Goal: Task Accomplishment & Management: Use online tool/utility

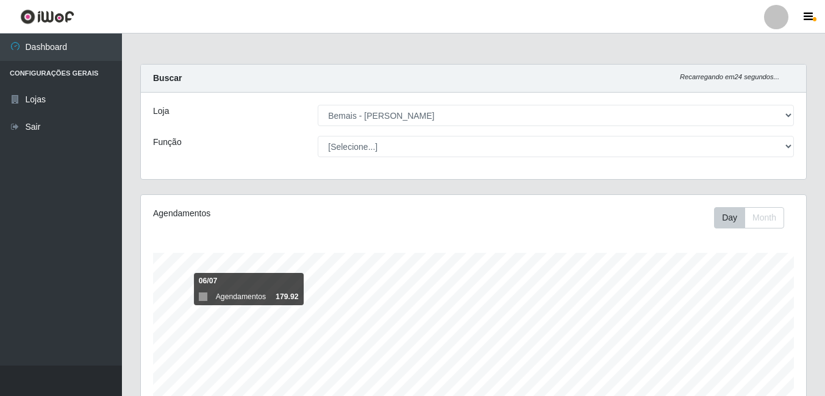
select select "230"
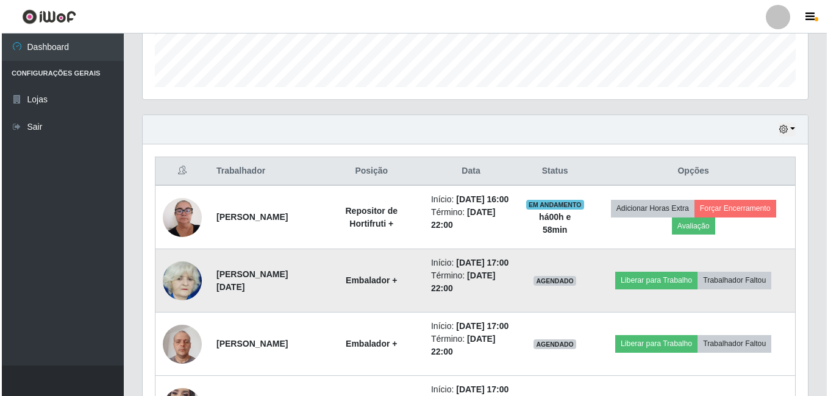
scroll to position [532, 0]
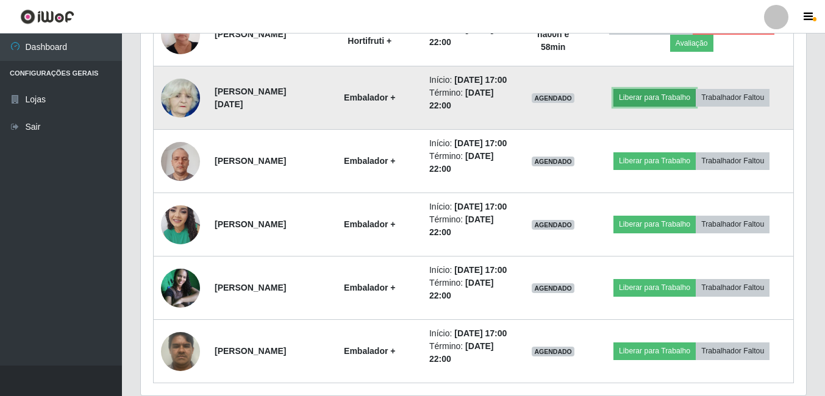
click at [640, 106] on button "Liberar para Trabalho" at bounding box center [654, 97] width 82 height 17
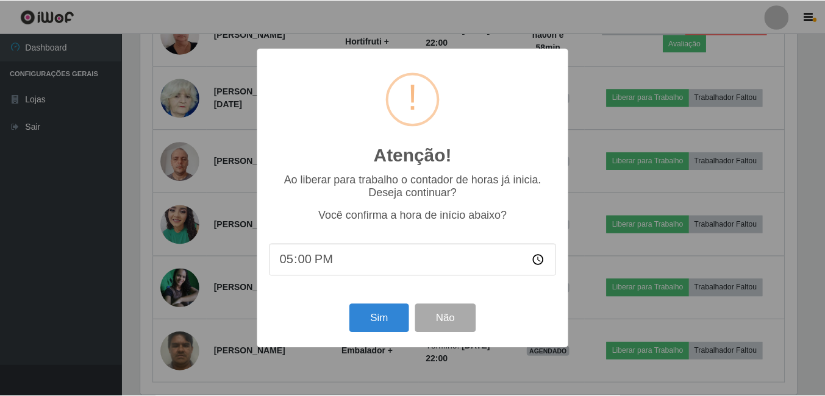
scroll to position [253, 659]
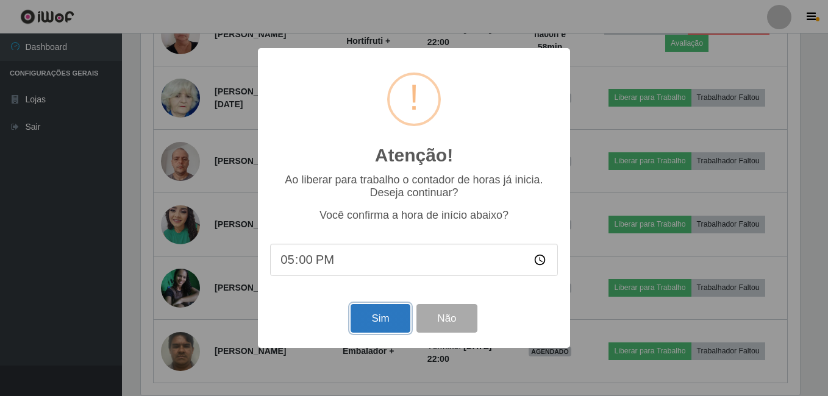
click at [392, 321] on button "Sim" at bounding box center [380, 318] width 59 height 29
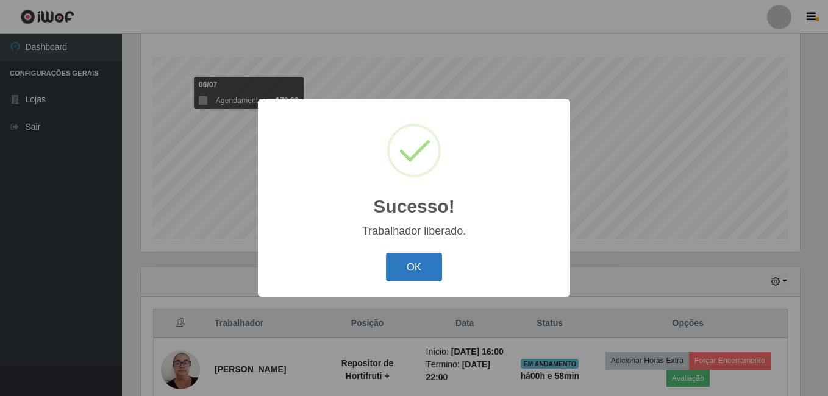
click at [416, 274] on button "OK" at bounding box center [414, 267] width 57 height 29
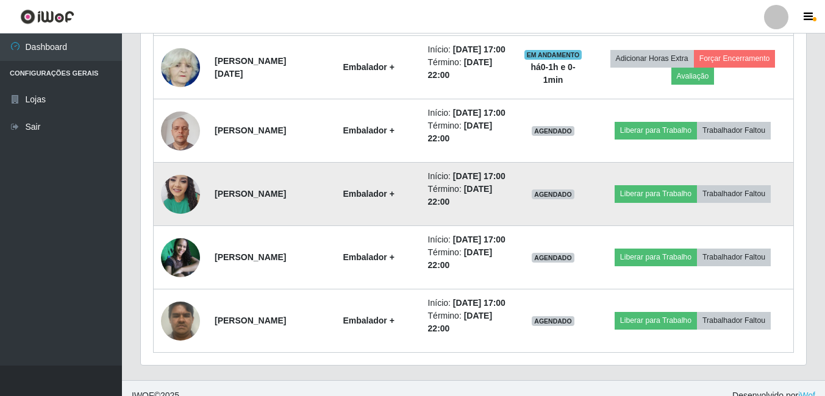
scroll to position [653, 0]
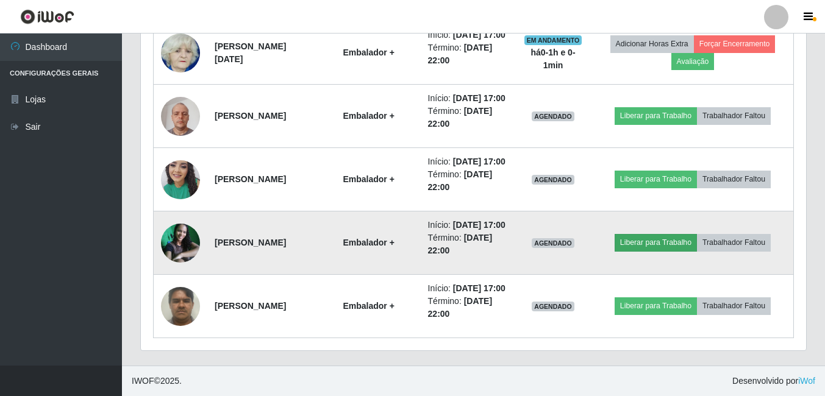
click at [650, 212] on td "Liberar para Trabalho Trabalhador Faltou" at bounding box center [693, 243] width 202 height 63
click at [647, 234] on button "Liberar para Trabalho" at bounding box center [655, 242] width 82 height 17
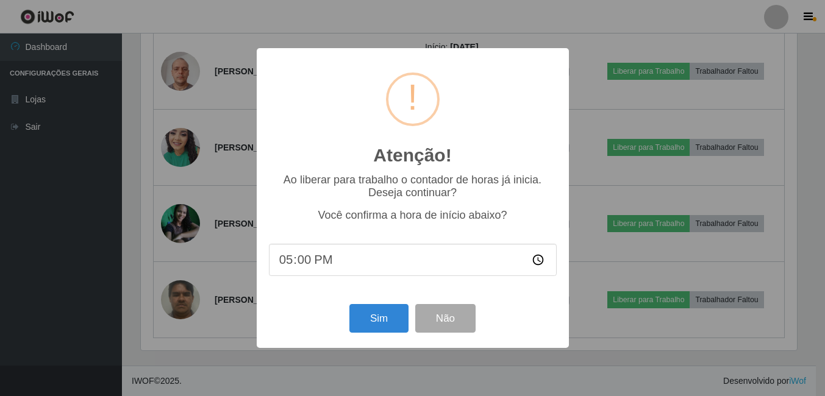
scroll to position [253, 659]
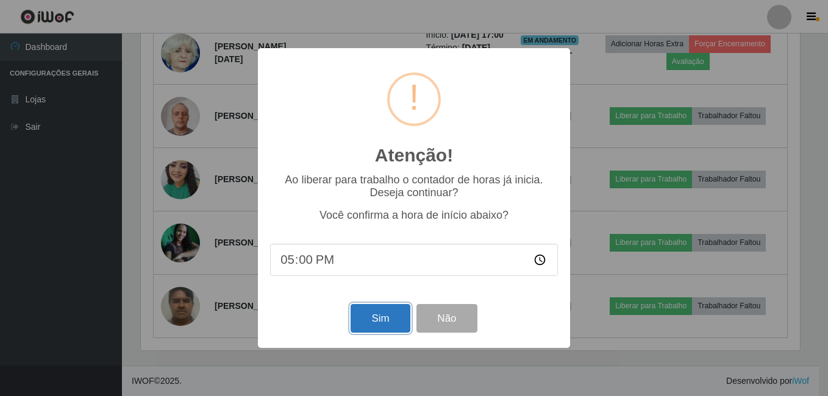
click at [377, 326] on button "Sim" at bounding box center [380, 318] width 59 height 29
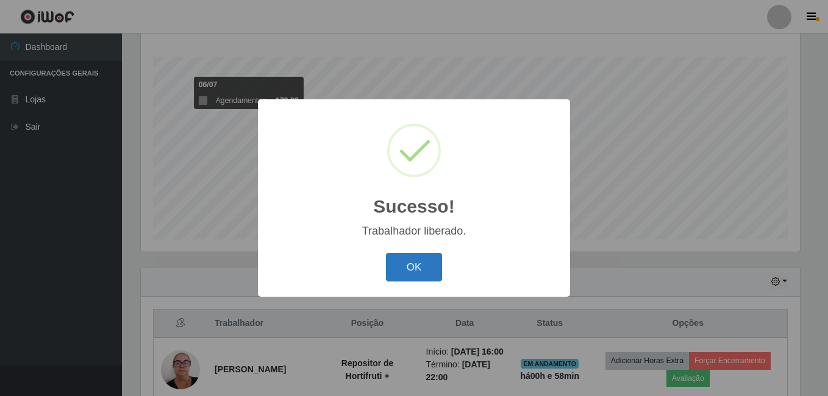
click at [432, 281] on button "OK" at bounding box center [414, 267] width 57 height 29
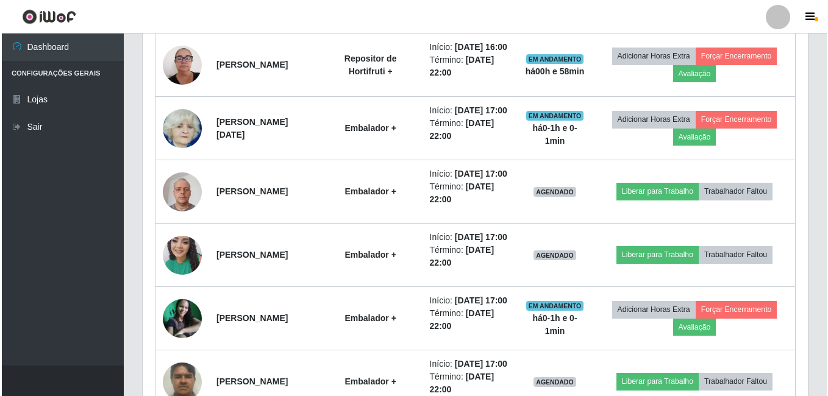
scroll to position [562, 0]
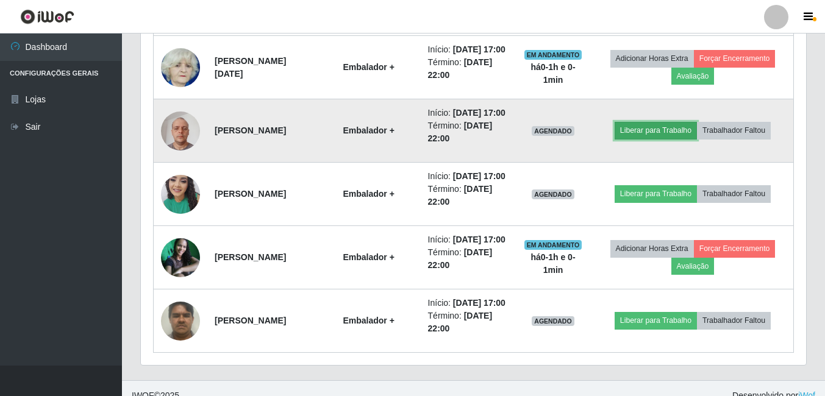
click at [635, 139] on button "Liberar para Trabalho" at bounding box center [655, 130] width 82 height 17
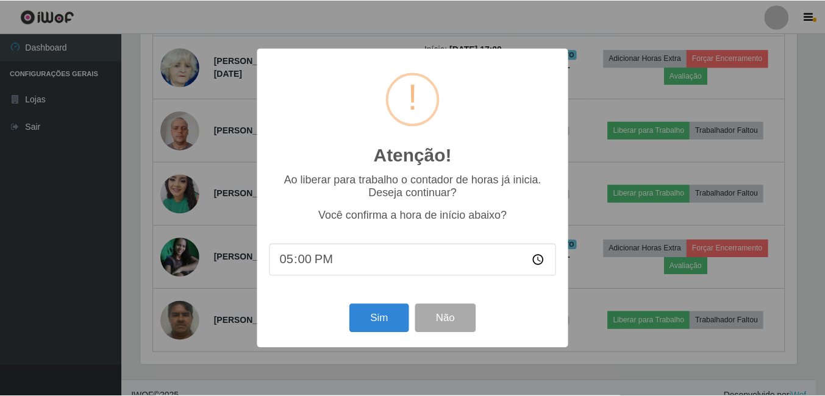
scroll to position [253, 659]
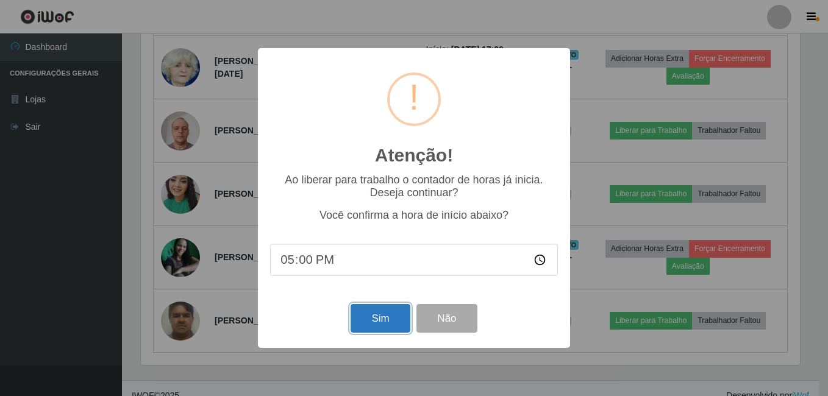
click at [358, 322] on button "Sim" at bounding box center [380, 318] width 59 height 29
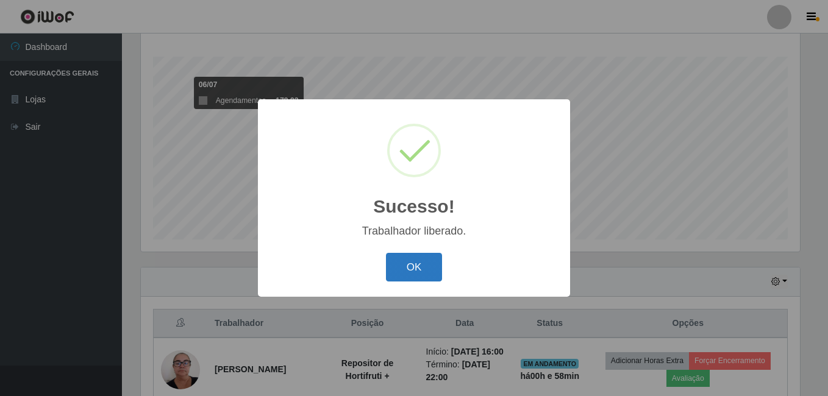
click at [413, 263] on button "OK" at bounding box center [414, 267] width 57 height 29
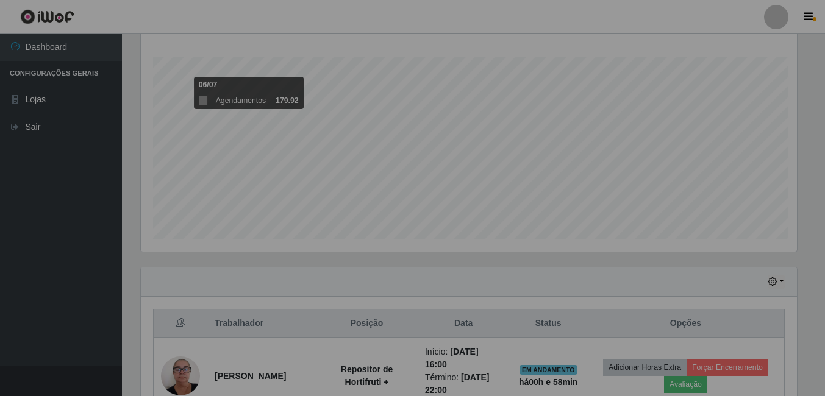
scroll to position [0, 0]
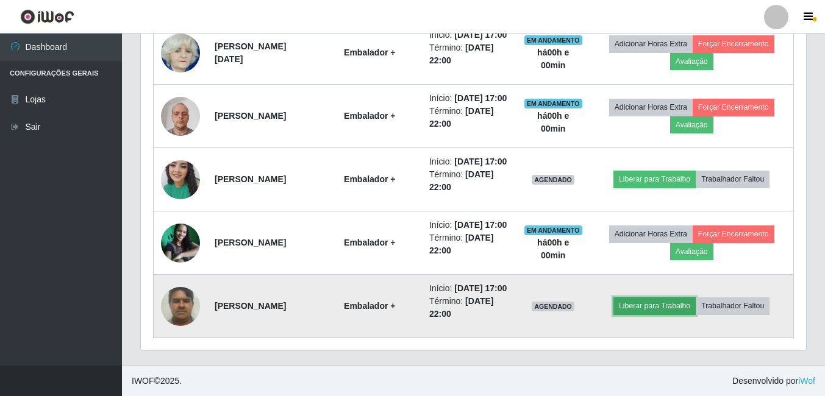
click at [664, 297] on button "Liberar para Trabalho" at bounding box center [654, 305] width 82 height 17
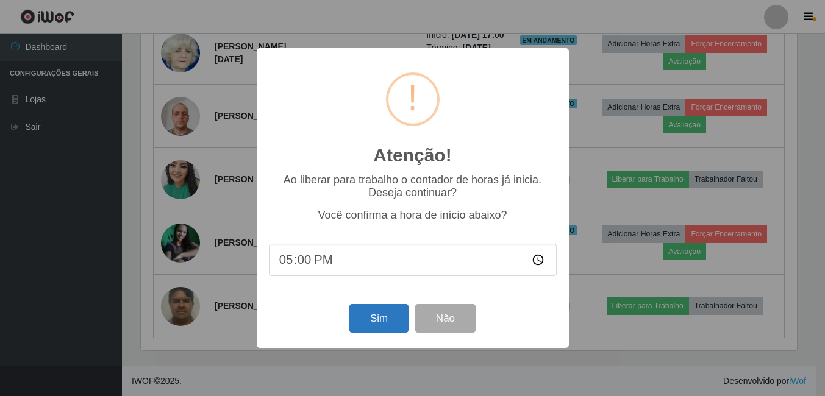
scroll to position [253, 659]
click at [367, 315] on button "Sim" at bounding box center [380, 318] width 59 height 29
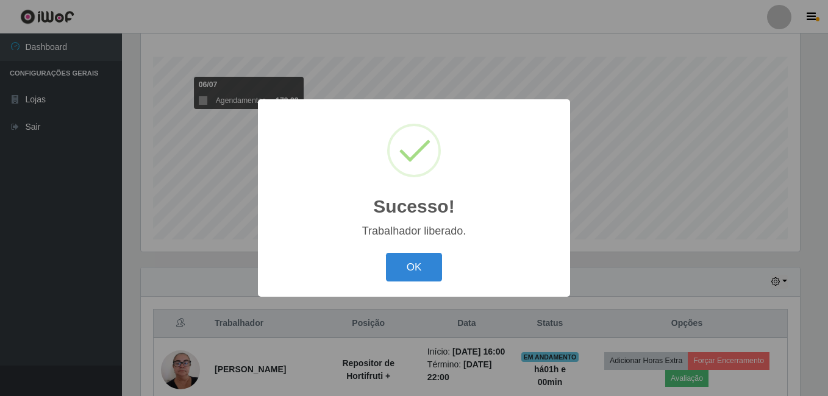
click at [433, 283] on div "OK Cancel" at bounding box center [414, 267] width 288 height 35
click at [405, 268] on button "OK" at bounding box center [414, 267] width 57 height 29
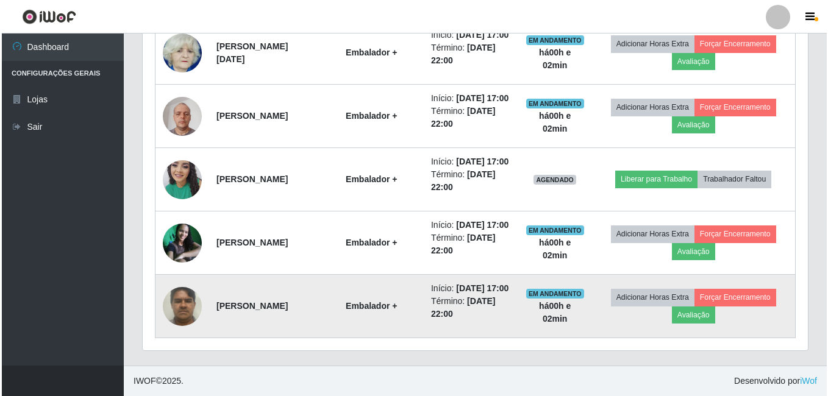
scroll to position [653, 0]
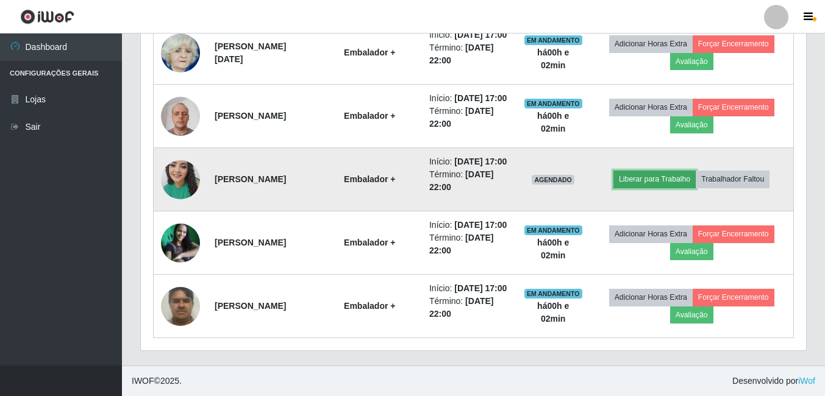
click at [663, 171] on button "Liberar para Trabalho" at bounding box center [654, 179] width 82 height 17
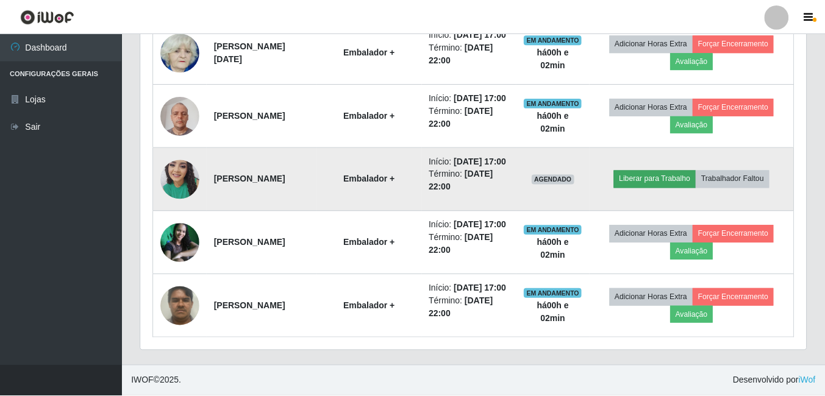
scroll to position [253, 659]
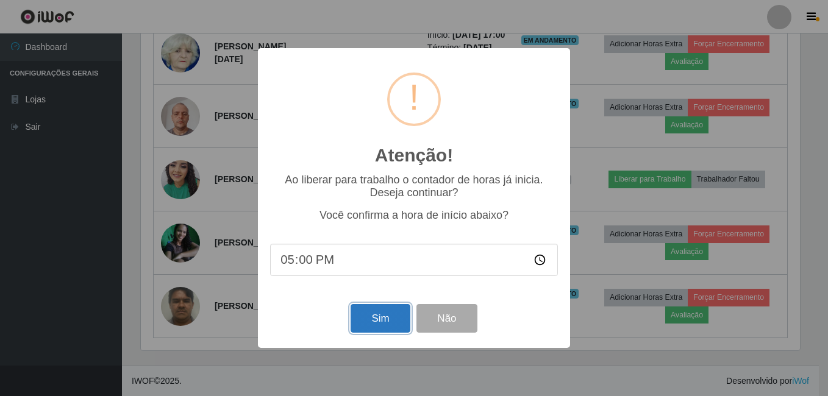
click at [377, 311] on button "Sim" at bounding box center [380, 318] width 59 height 29
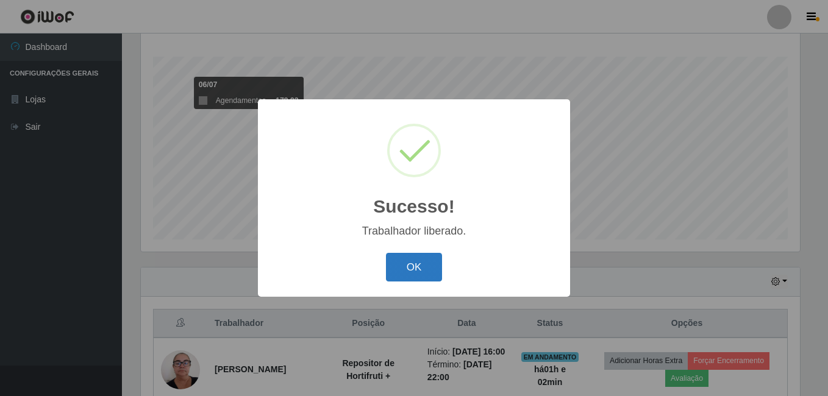
click at [419, 263] on button "OK" at bounding box center [414, 267] width 57 height 29
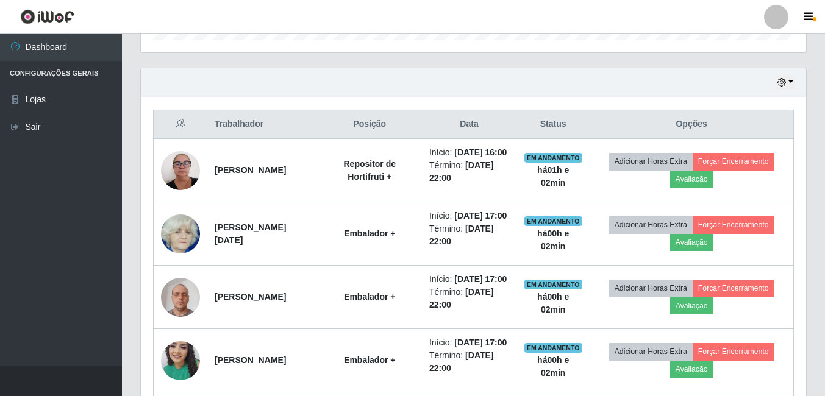
scroll to position [440, 0]
